Goal: Submit feedback/report problem

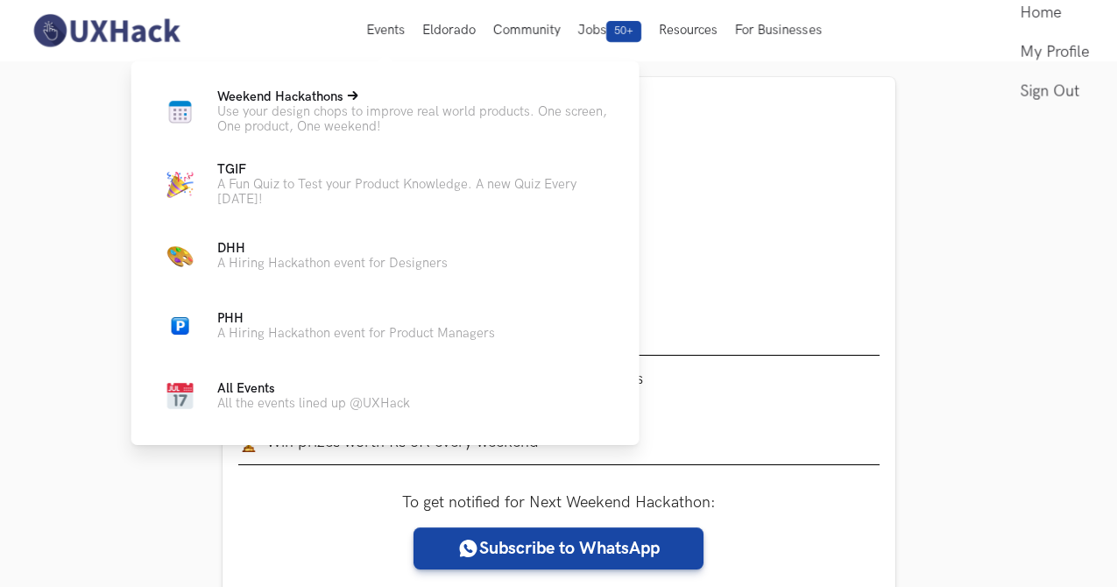
click at [372, 110] on p "Use your design chops to improve real world products. One screen, One product, …" at bounding box center [414, 119] width 394 height 30
click at [357, 95] on icon at bounding box center [353, 95] width 11 height 9
click at [264, 380] on link "All Events All the events lined up @UXHack" at bounding box center [385, 396] width 452 height 42
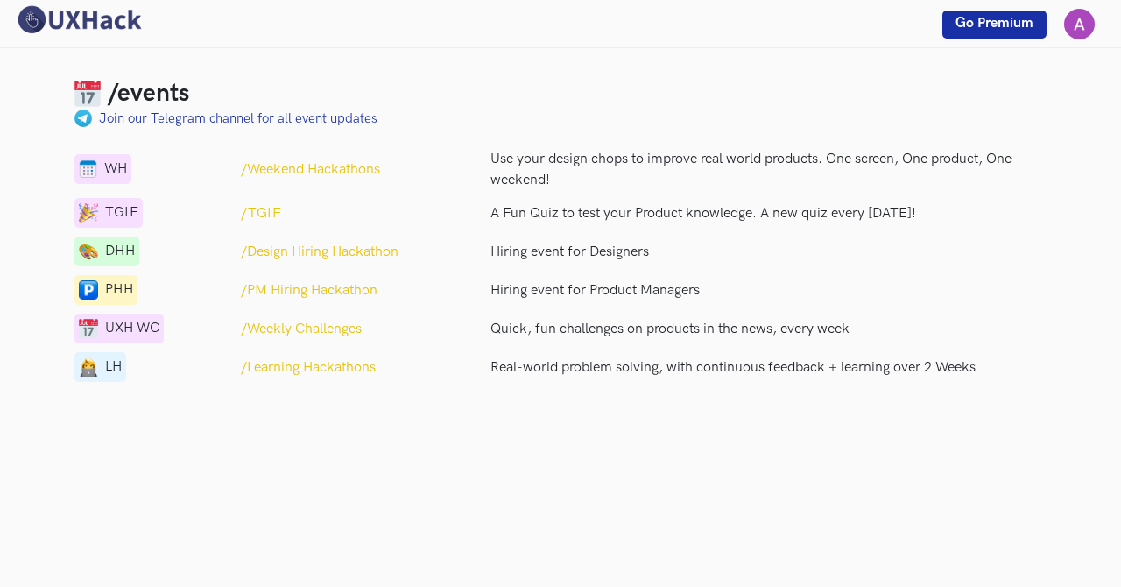
click at [314, 328] on p "/Weekly Challenges" at bounding box center [301, 329] width 121 height 21
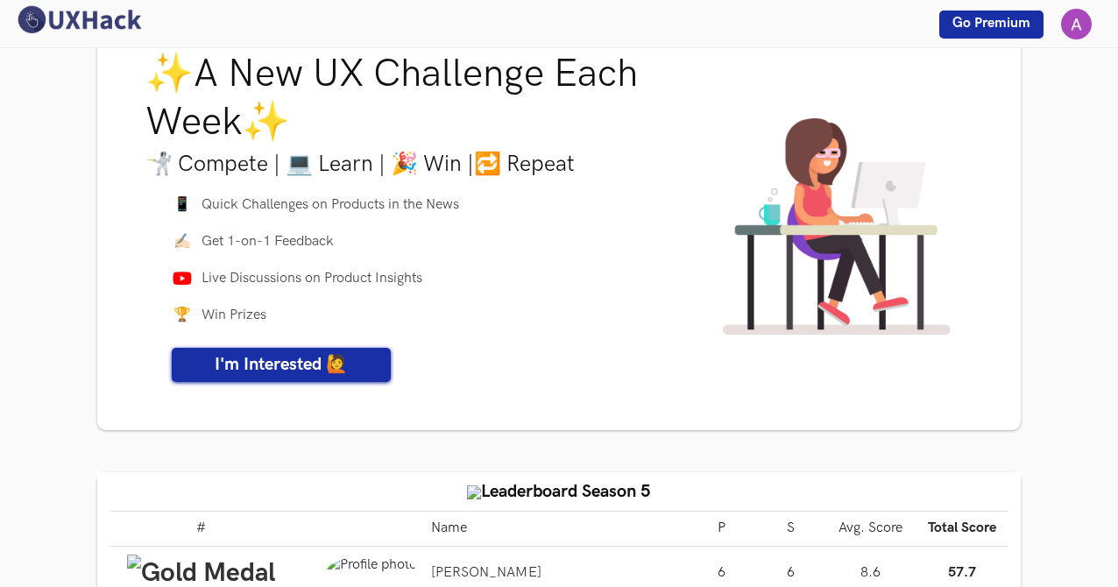
scroll to position [67, 0]
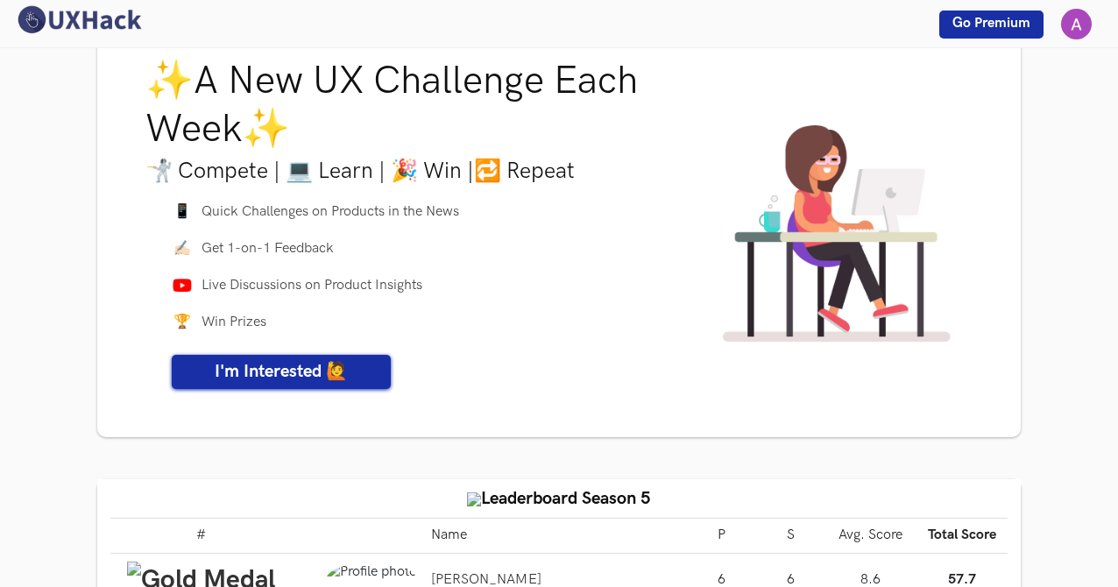
click at [295, 368] on span "I'm Interested 🙋" at bounding box center [281, 371] width 133 height 21
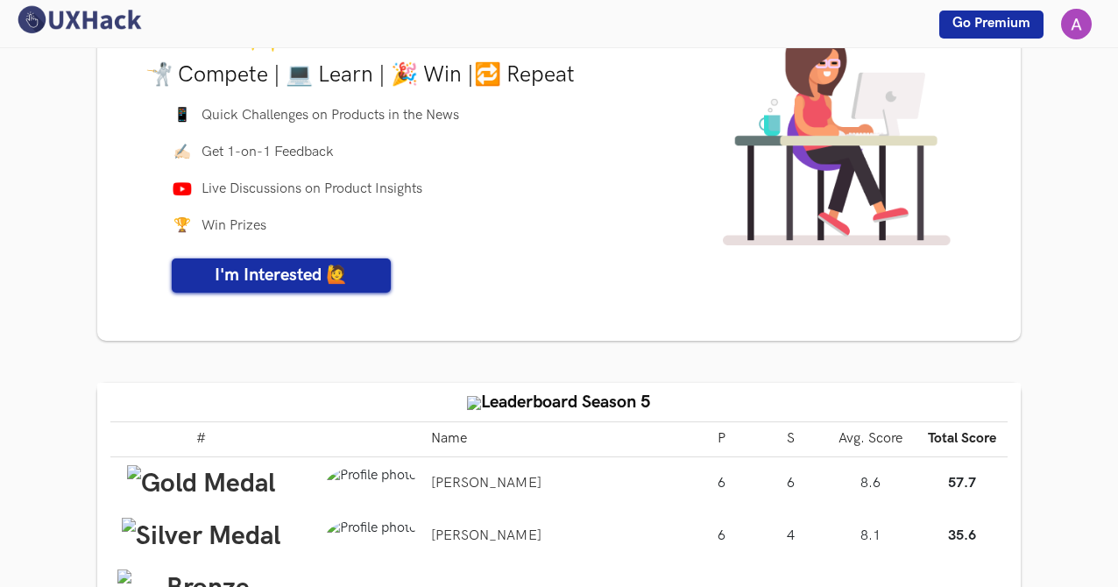
scroll to position [194, 0]
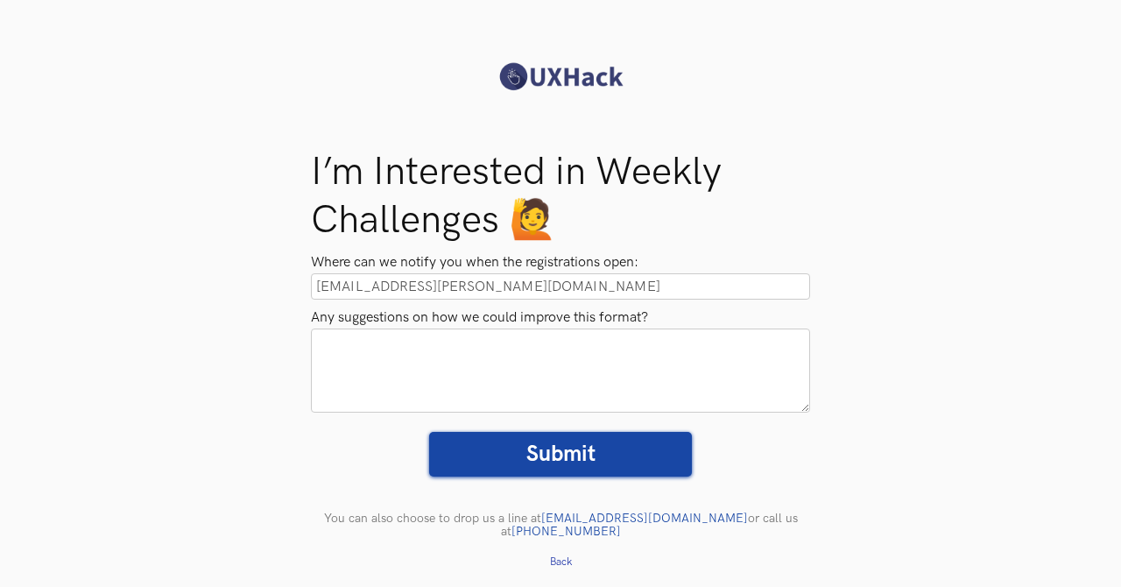
click at [422, 350] on textarea "Any suggestions on how we could improve this format?" at bounding box center [560, 370] width 499 height 84
click at [323, 330] on textarea "a Calendar with all the challenges" at bounding box center [560, 370] width 499 height 84
click at [634, 342] on textarea "a clickable calendar with all the challenges" at bounding box center [560, 370] width 499 height 84
type textarea "a clickable calendar with all the challenges"
click at [626, 448] on input "Submit" at bounding box center [560, 454] width 263 height 45
